Goal: Transaction & Acquisition: Obtain resource

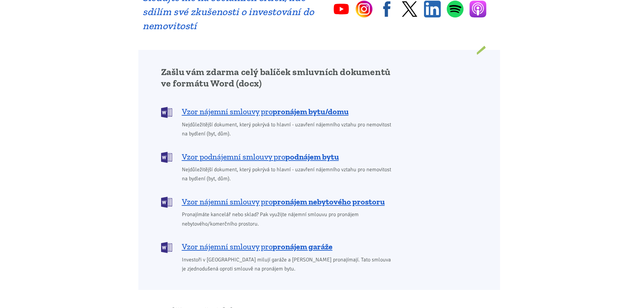
scroll to position [502, 0]
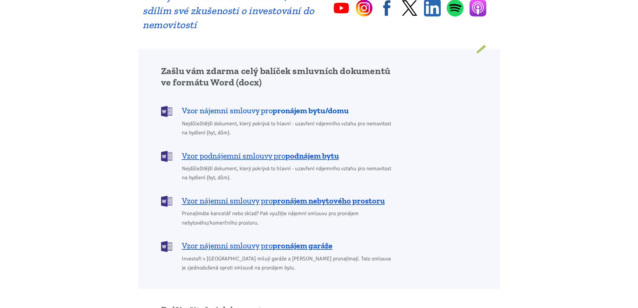
click at [244, 105] on span "Vzor nájemní smlouvy pro pronájem bytu/domu" at bounding box center [265, 110] width 167 height 11
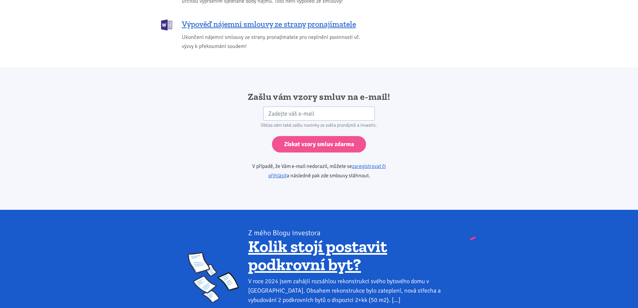
scroll to position [1118, 0]
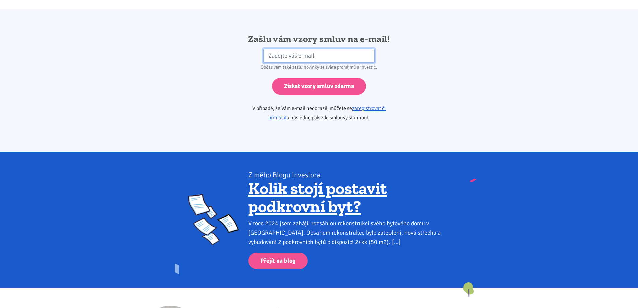
click at [295, 50] on input "email" at bounding box center [318, 56] width 111 height 14
type input "[EMAIL_ADDRESS][DOMAIN_NAME]"
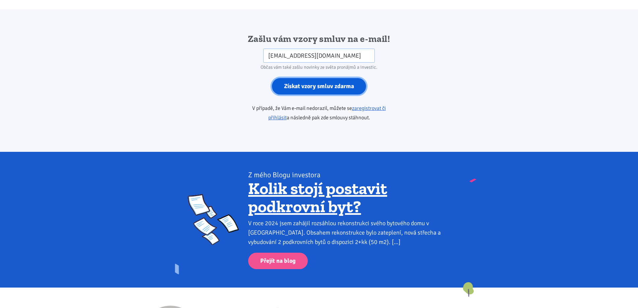
click at [307, 80] on input "Získat vzory smluv zdarma" at bounding box center [319, 86] width 94 height 16
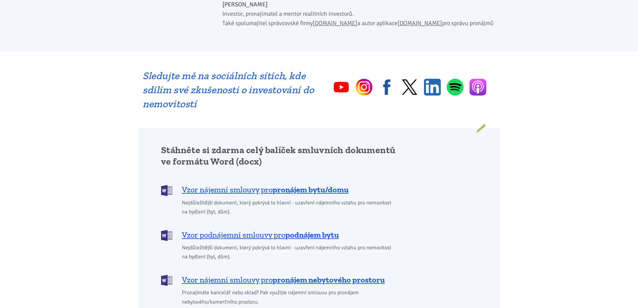
scroll to position [469, 0]
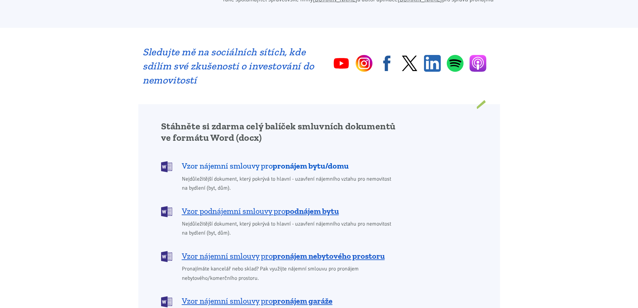
click at [228, 160] on span "Vzor nájemní smlouvy pro pronájem bytu/domu" at bounding box center [265, 165] width 167 height 11
